Goal: Transaction & Acquisition: Purchase product/service

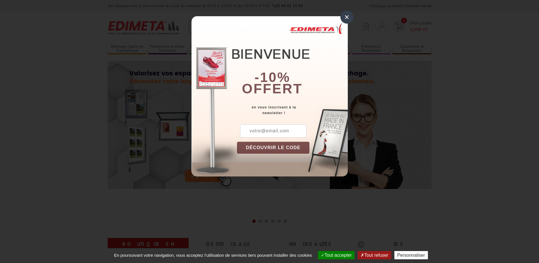
click at [347, 17] on div "×" at bounding box center [346, 17] width 13 height 13
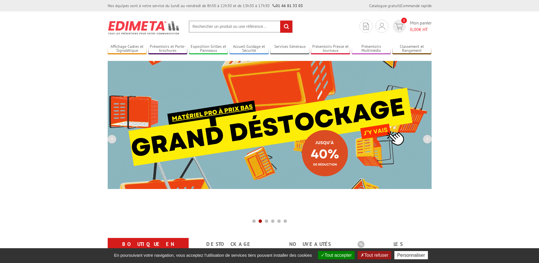
click at [304, 123] on img at bounding box center [270, 125] width 324 height 128
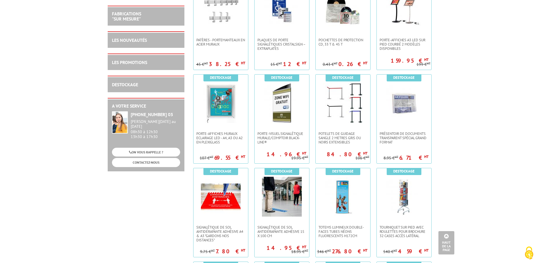
scroll to position [341, 0]
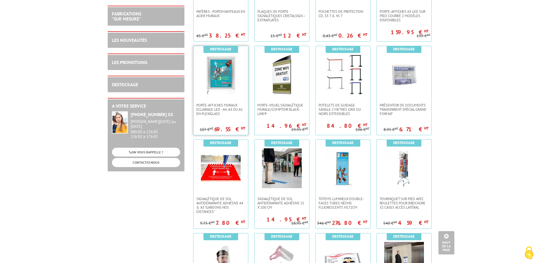
click at [220, 73] on img at bounding box center [221, 75] width 40 height 40
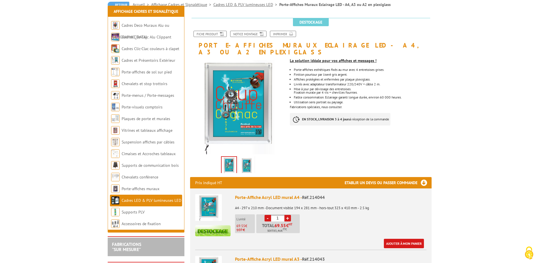
scroll to position [114, 0]
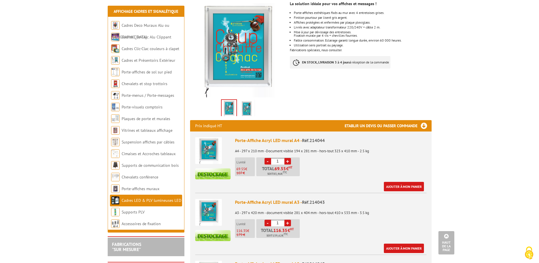
click at [247, 100] on img at bounding box center [247, 109] width 14 height 18
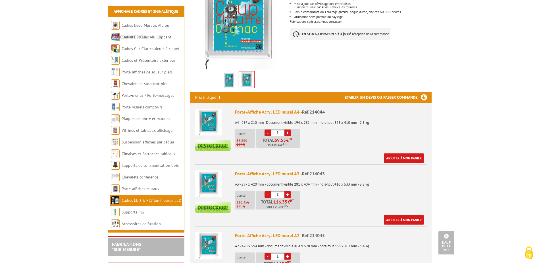
click at [409, 153] on link "Ajouter à mon panier" at bounding box center [404, 157] width 40 height 9
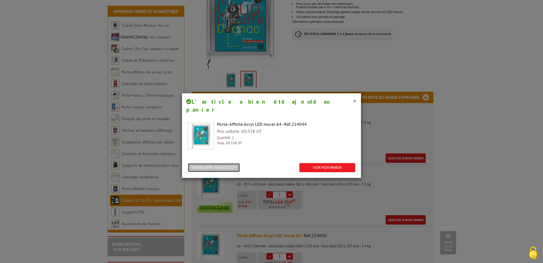
click at [228, 163] on button "POURSUIVRE MA SÉLECTION" at bounding box center [214, 167] width 52 height 9
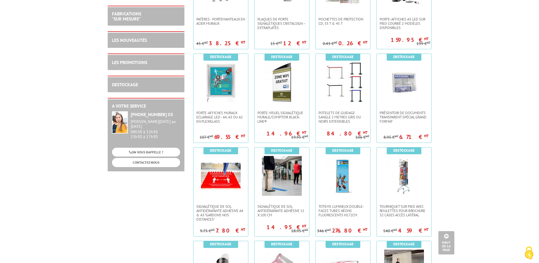
scroll to position [284, 0]
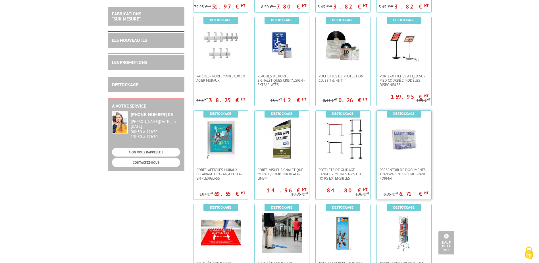
click at [397, 134] on img at bounding box center [404, 139] width 40 height 40
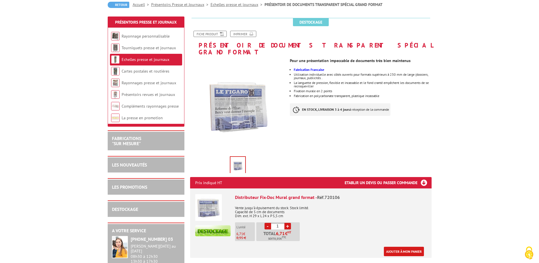
scroll to position [114, 0]
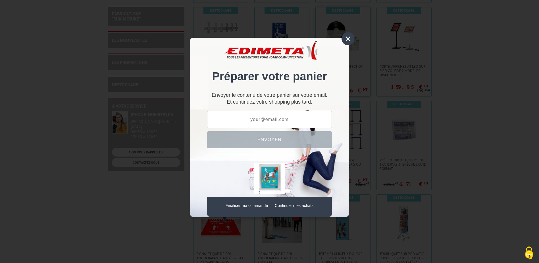
click at [346, 34] on div "×" at bounding box center [348, 38] width 13 height 13
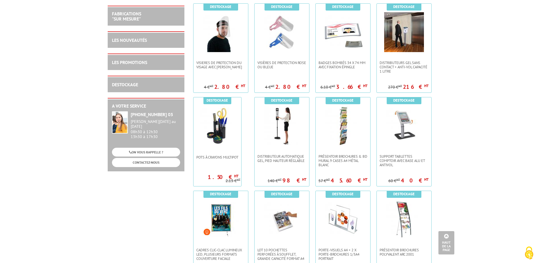
scroll to position [656, 0]
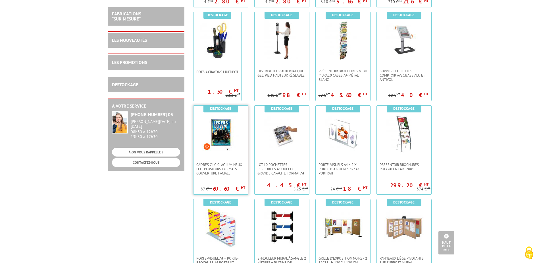
click at [228, 124] on img at bounding box center [220, 132] width 37 height 37
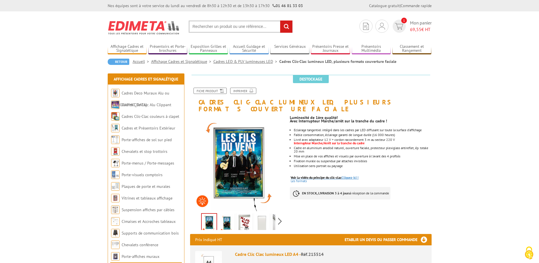
click at [337, 175] on span "Voir la vidéo du principe du clic-clac" at bounding box center [316, 177] width 51 height 4
click at [229, 215] on img at bounding box center [227, 223] width 14 height 18
click at [242, 215] on img at bounding box center [245, 223] width 14 height 18
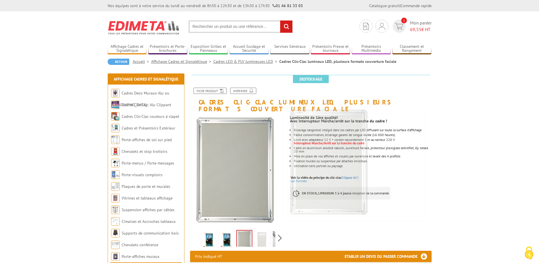
click at [262, 234] on img at bounding box center [262, 240] width 14 height 18
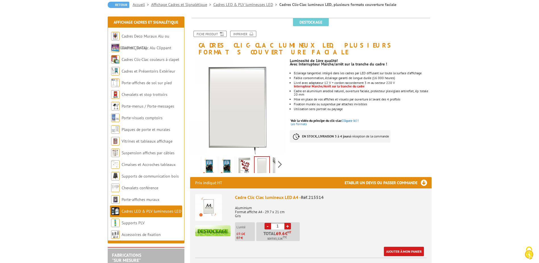
scroll to position [85, 0]
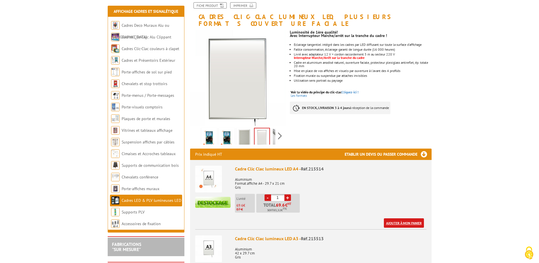
click at [401, 218] on link "Ajouter à mon panier" at bounding box center [404, 222] width 40 height 9
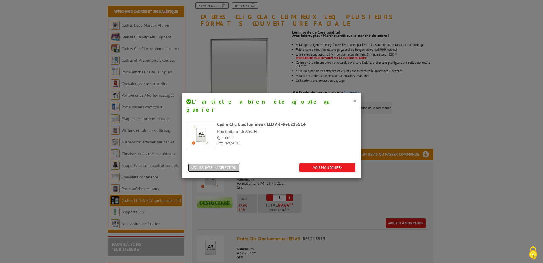
click at [229, 163] on button "POURSUIVRE MA SÉLECTION" at bounding box center [214, 167] width 52 height 9
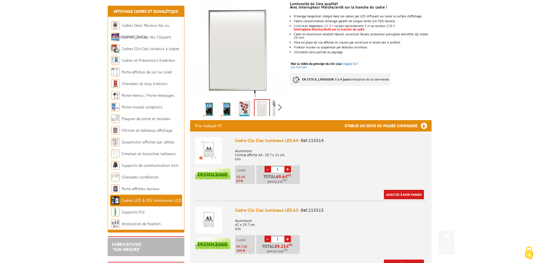
scroll to position [142, 0]
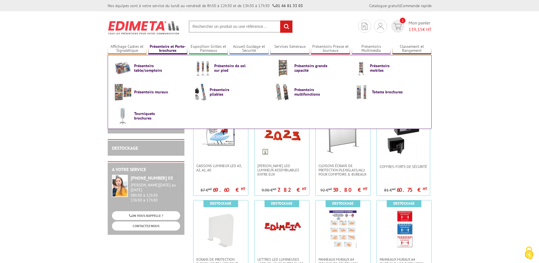
click at [177, 47] on link "Présentoirs et Porte-brochures" at bounding box center [167, 48] width 39 height 9
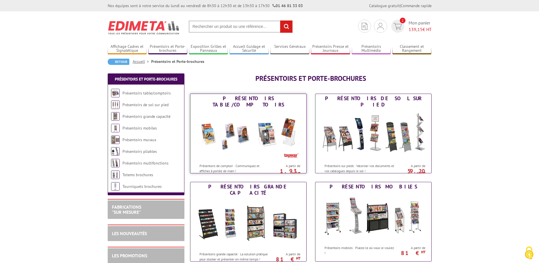
click at [236, 134] on img at bounding box center [248, 134] width 105 height 51
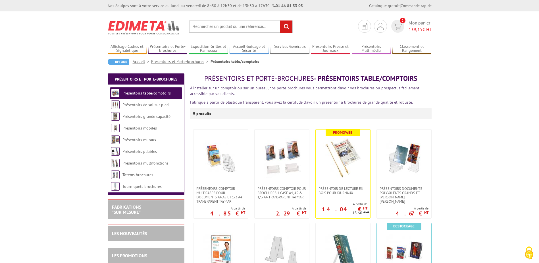
scroll to position [57, 0]
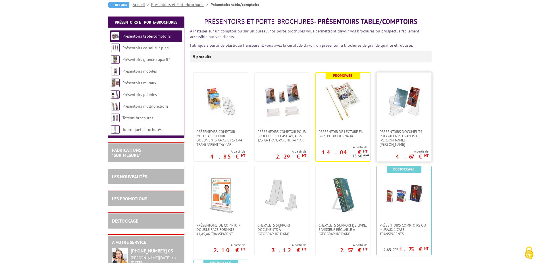
click at [409, 111] on img at bounding box center [404, 101] width 40 height 40
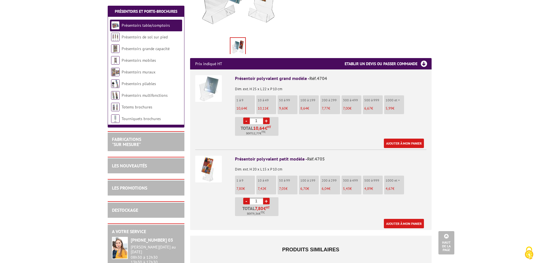
scroll to position [114, 0]
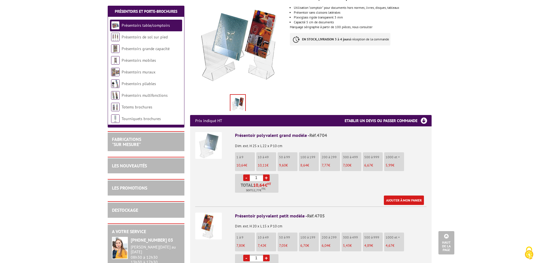
click at [266, 174] on link "+" at bounding box center [266, 177] width 7 height 7
type input "5"
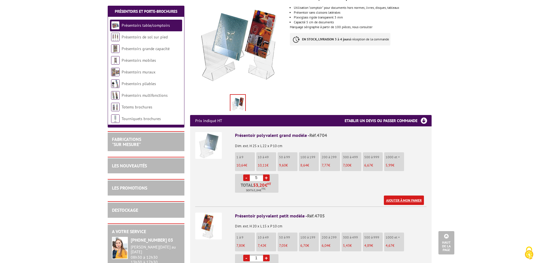
click at [399, 195] on link "Ajouter à mon panier" at bounding box center [404, 199] width 40 height 9
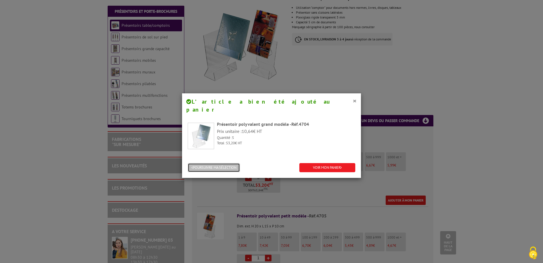
click at [218, 163] on button "POURSUIVRE MA SÉLECTION" at bounding box center [214, 167] width 52 height 9
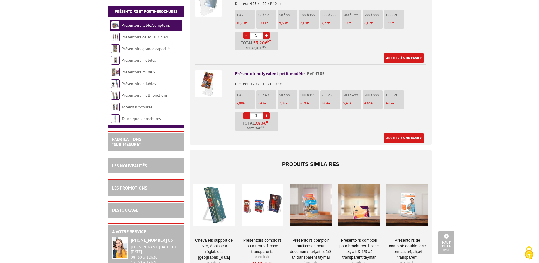
scroll to position [284, 0]
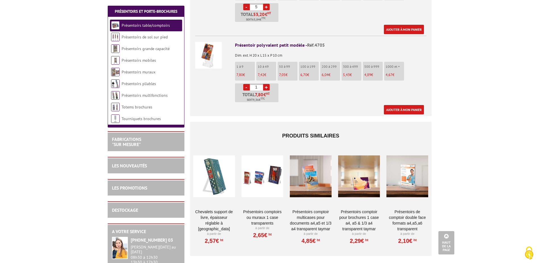
click at [218, 158] on div at bounding box center [214, 175] width 42 height 57
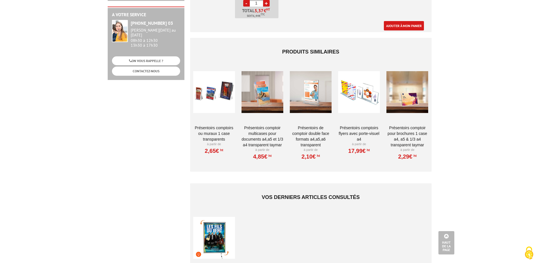
scroll to position [313, 0]
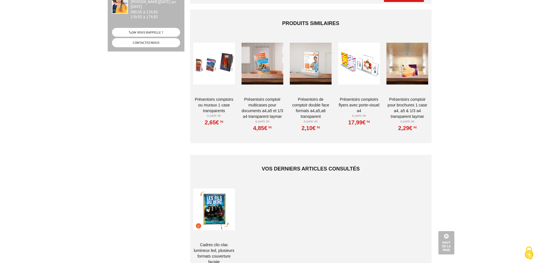
click at [208, 63] on div at bounding box center [214, 63] width 42 height 57
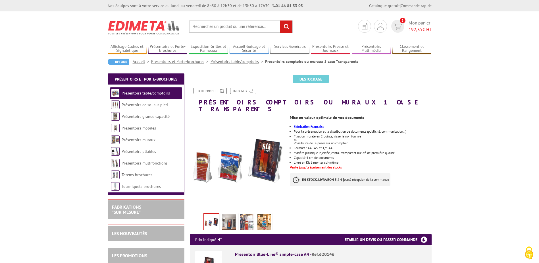
click at [259, 25] on input "text" at bounding box center [241, 26] width 104 height 12
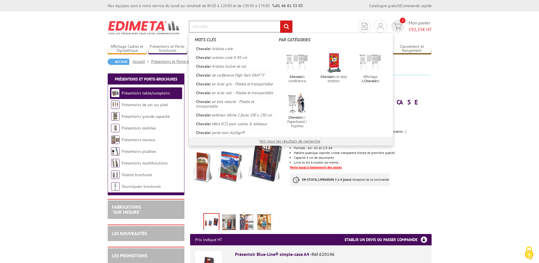
type input "chevalet"
click at [280, 20] on input "rechercher" at bounding box center [286, 26] width 12 height 12
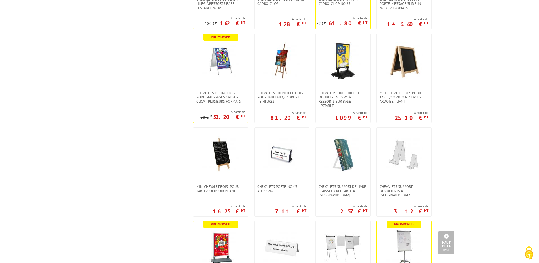
scroll to position [426, 0]
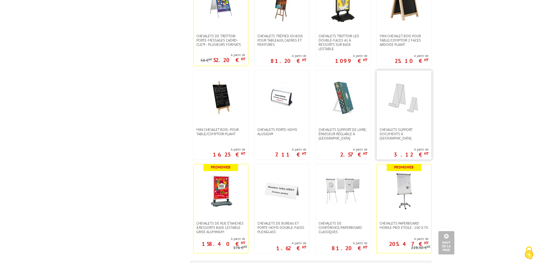
click at [404, 103] on img at bounding box center [404, 97] width 37 height 37
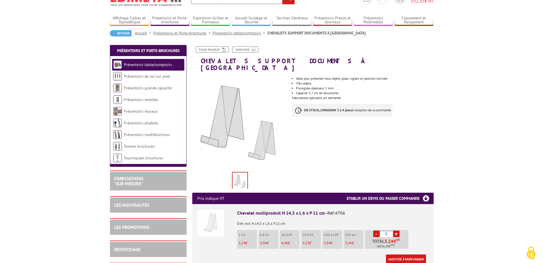
scroll to position [114, 0]
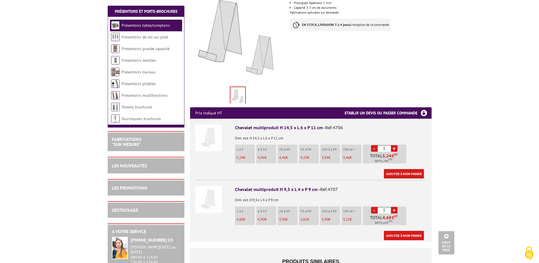
click at [394, 207] on link "+" at bounding box center [394, 210] width 7 height 7
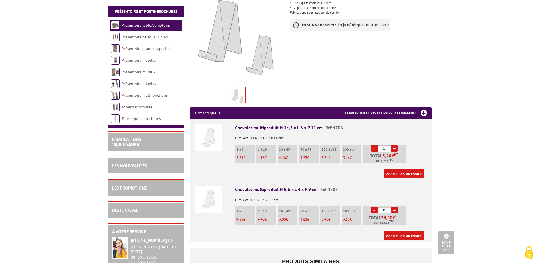
click at [394, 207] on link "+" at bounding box center [394, 210] width 7 height 7
type input "10"
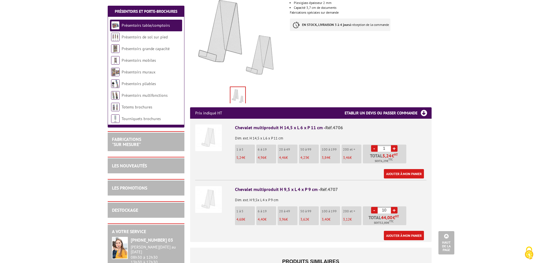
click at [396, 145] on link "+" at bounding box center [394, 148] width 7 height 7
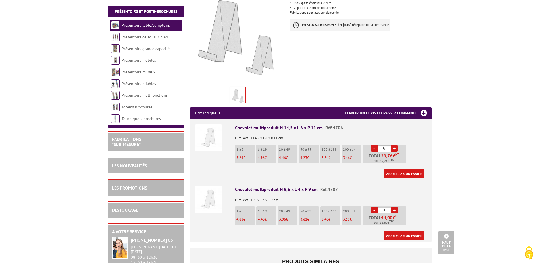
click at [396, 145] on link "+" at bounding box center [394, 148] width 7 height 7
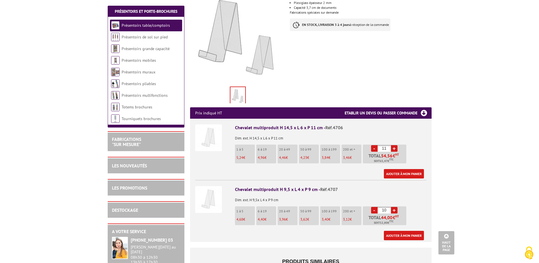
click at [373, 145] on link "-" at bounding box center [374, 148] width 7 height 7
type input "10"
click at [398, 169] on link "Ajouter à mon panier" at bounding box center [404, 173] width 40 height 9
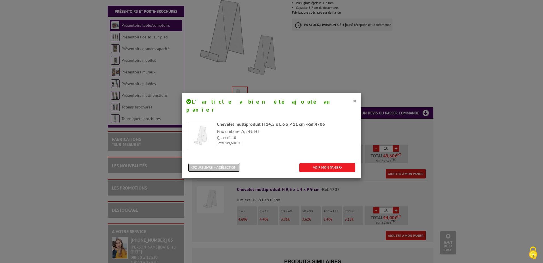
click at [219, 163] on button "POURSUIVRE MA SÉLECTION" at bounding box center [214, 167] width 52 height 9
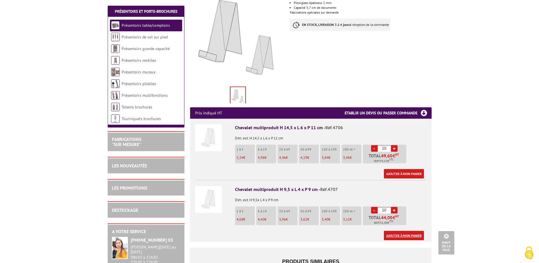
click at [400, 230] on link "Ajouter à mon panier" at bounding box center [404, 234] width 40 height 9
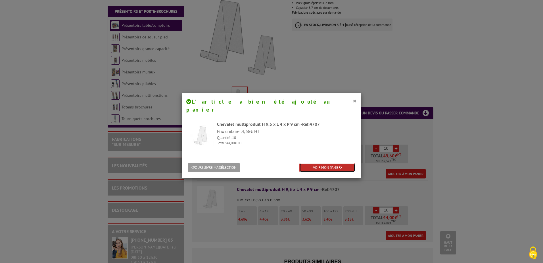
click at [310, 163] on link "VOIR MON PANIER" at bounding box center [328, 167] width 56 height 9
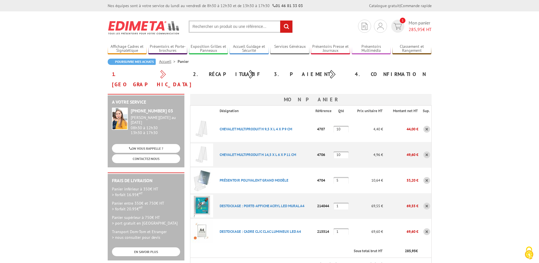
click at [130, 28] on img at bounding box center [144, 27] width 72 height 21
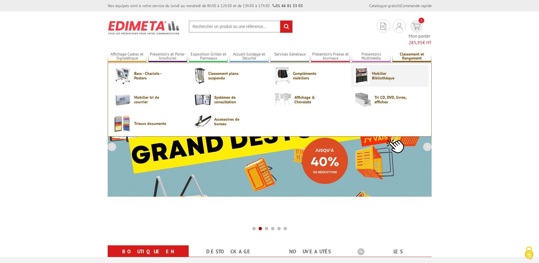
click at [380, 71] on span "Mobilier Bibliothèque" at bounding box center [389, 75] width 34 height 9
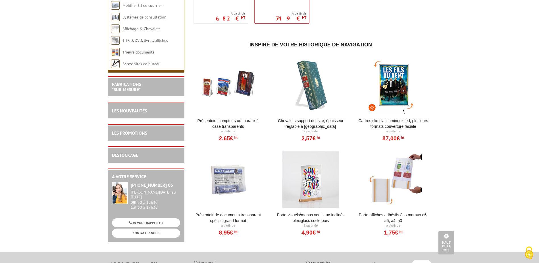
scroll to position [682, 0]
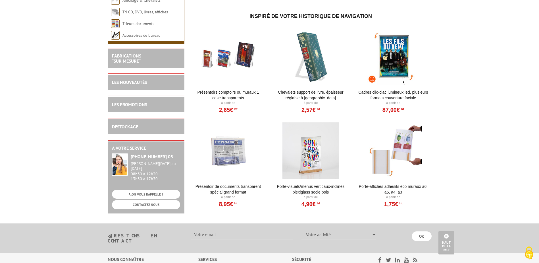
click at [317, 159] on div at bounding box center [311, 150] width 70 height 57
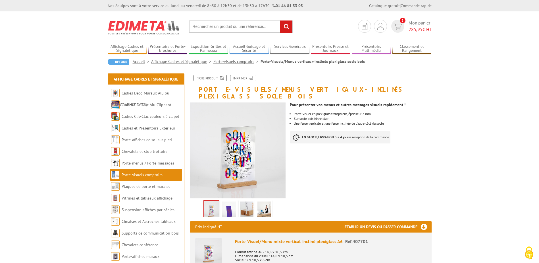
scroll to position [57, 0]
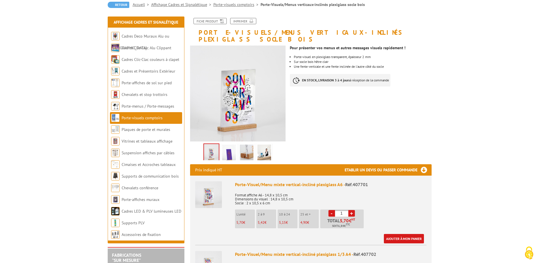
click at [270, 147] on img at bounding box center [264, 153] width 14 height 18
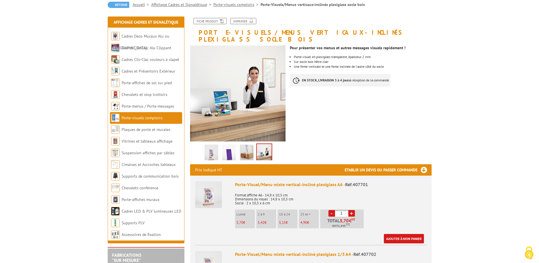
click at [245, 148] on img at bounding box center [247, 153] width 14 height 18
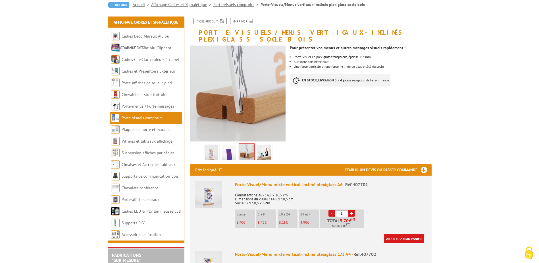
click at [212, 144] on img at bounding box center [212, 153] width 14 height 18
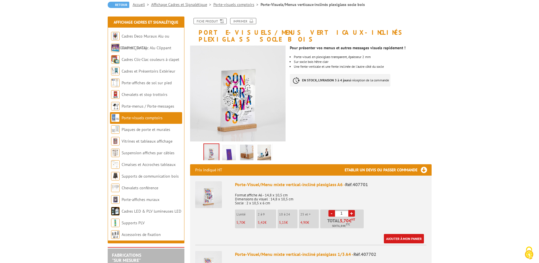
click at [232, 145] on img at bounding box center [229, 153] width 14 height 18
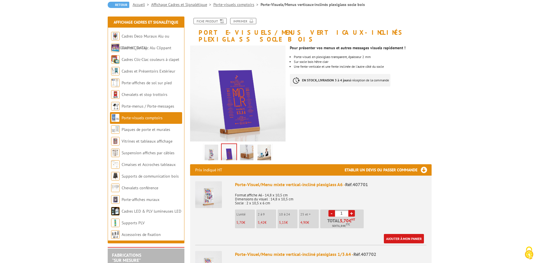
click at [244, 146] on img at bounding box center [247, 153] width 14 height 18
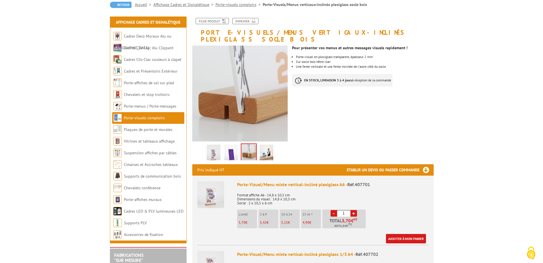
scroll to position [85, 0]
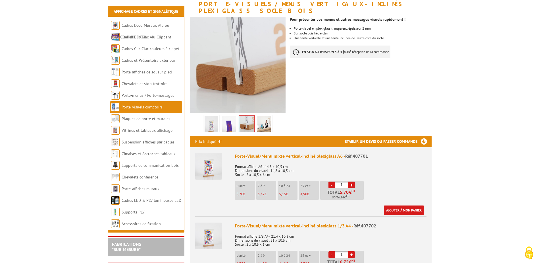
click at [352, 181] on link "+" at bounding box center [351, 184] width 7 height 7
type input "3"
click at [402, 205] on link "Ajouter à mon panier" at bounding box center [404, 209] width 40 height 9
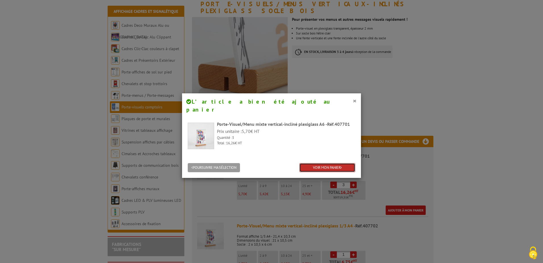
click at [323, 163] on link "VOIR MON PANIER" at bounding box center [328, 167] width 56 height 9
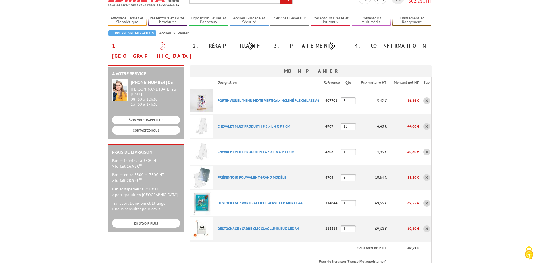
scroll to position [57, 0]
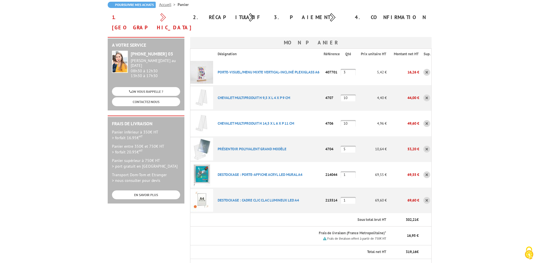
click at [427, 171] on link at bounding box center [426, 174] width 7 height 7
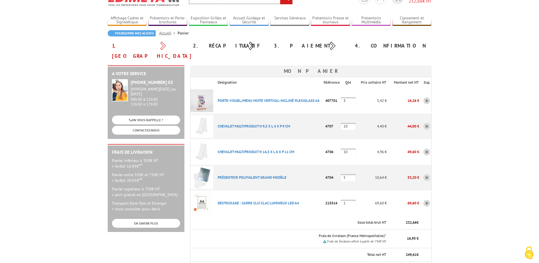
scroll to position [57, 0]
